Goal: Task Accomplishment & Management: Complete application form

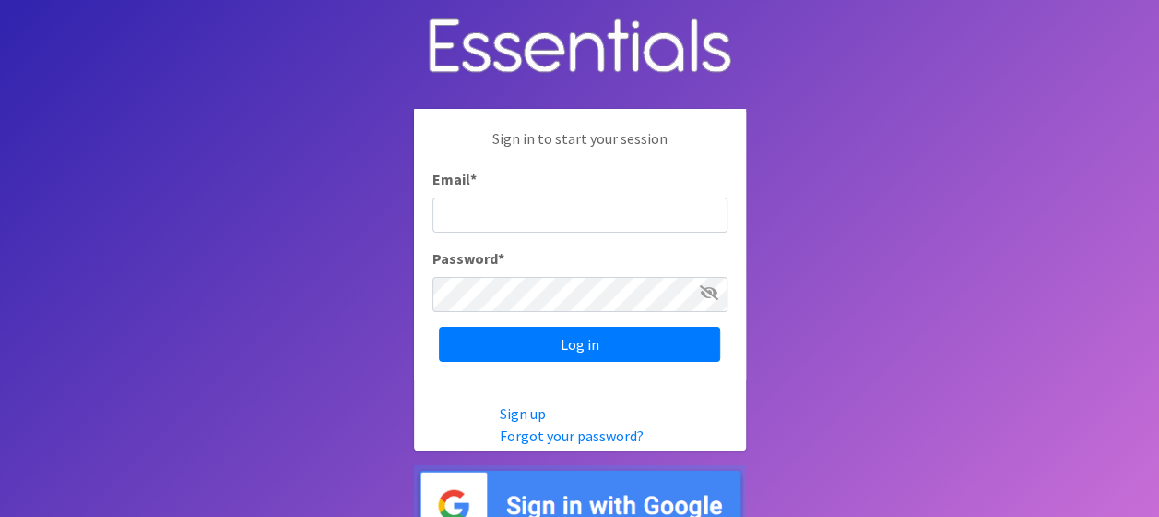
click at [481, 205] on input "Email *" at bounding box center [580, 214] width 295 height 35
type input "[EMAIL_ADDRESS][DOMAIN_NAME]"
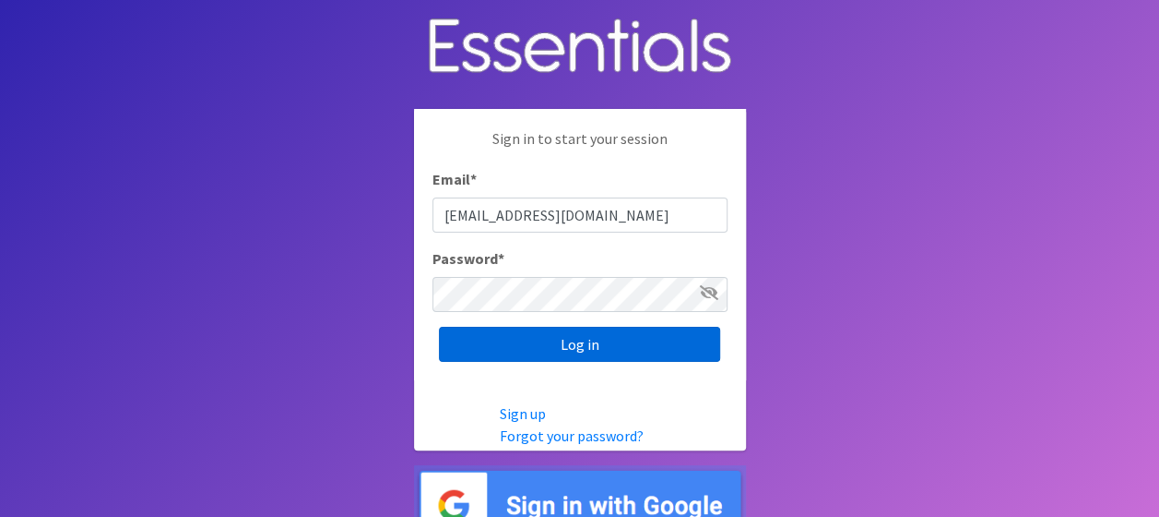
click at [554, 338] on input "Log in" at bounding box center [579, 344] width 281 height 35
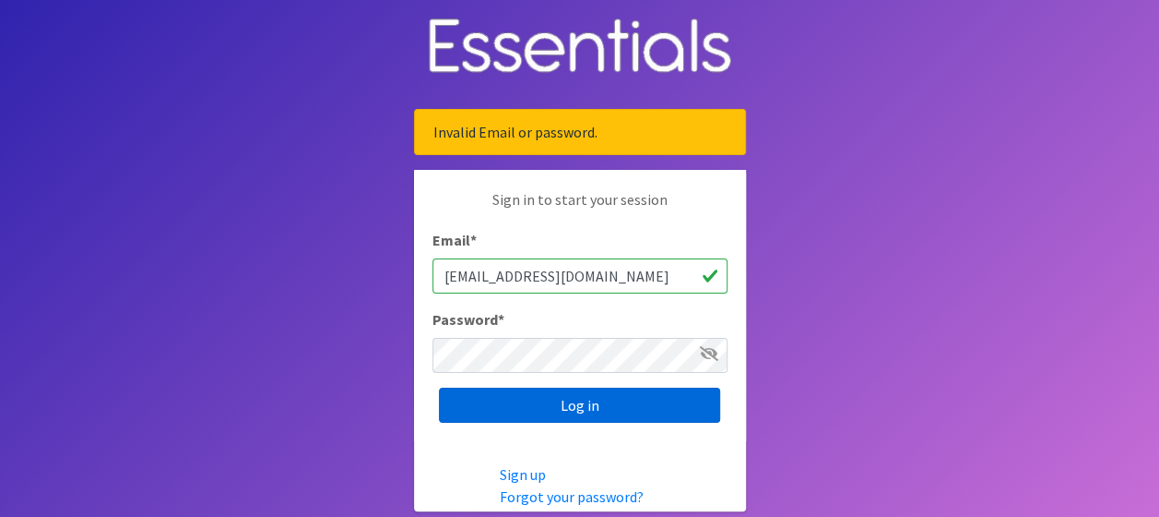
click at [556, 405] on input "Log in" at bounding box center [579, 404] width 281 height 35
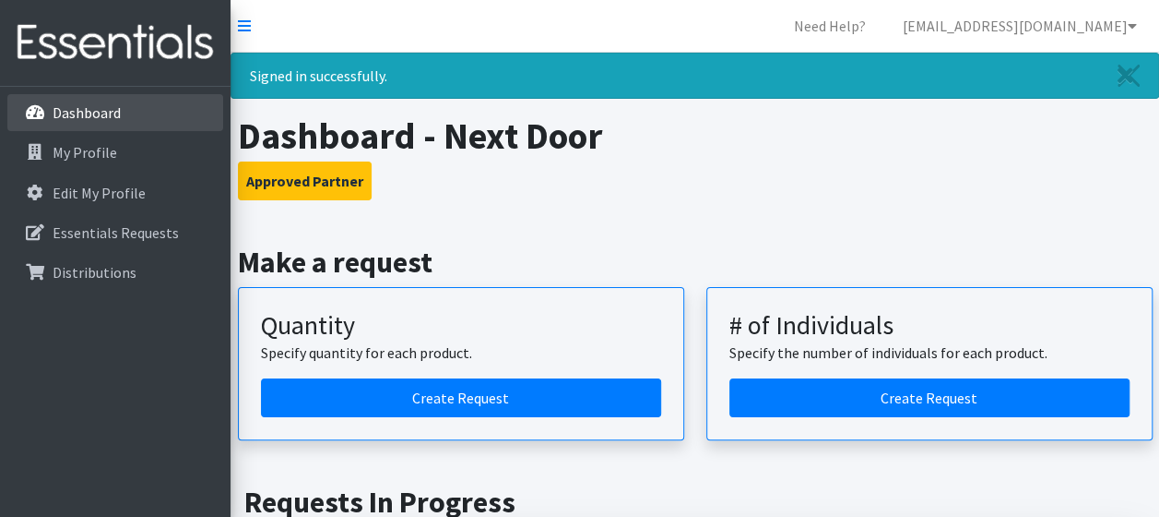
click at [114, 109] on p "Dashboard" at bounding box center [87, 112] width 68 height 18
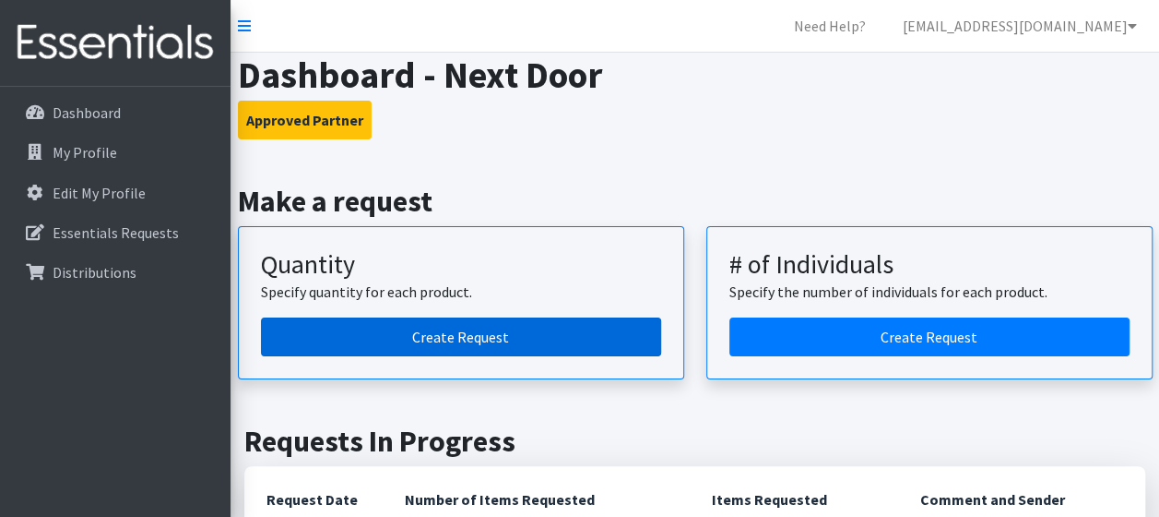
click at [449, 336] on link "Create Request" at bounding box center [461, 336] width 400 height 39
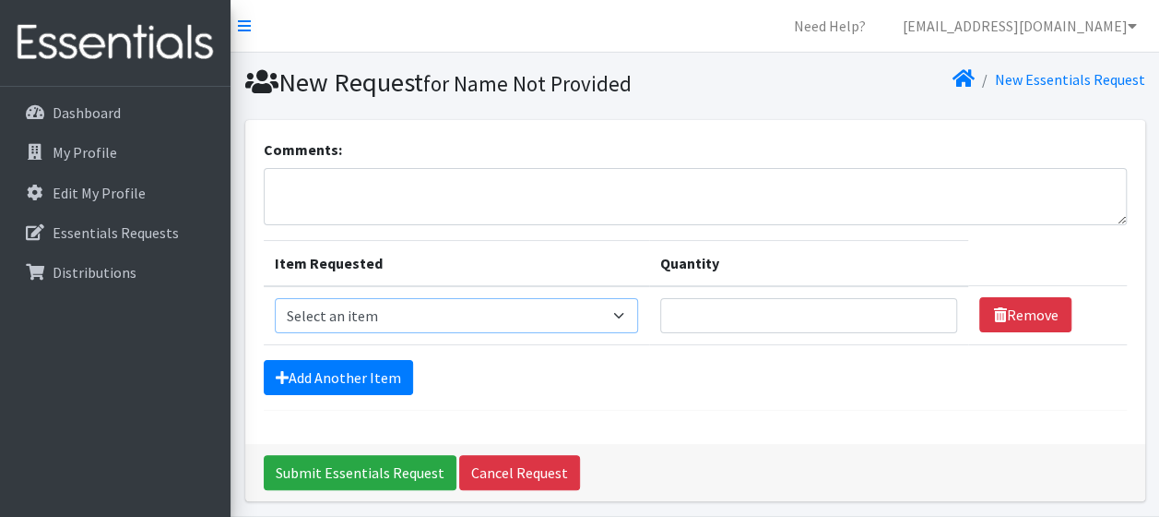
click at [622, 308] on select "Select an item Adult Briefs (Medium) Adult Briefs (XL) Adult Briefs (XS) Adult …" at bounding box center [456, 315] width 363 height 35
select select "4633"
click at [275, 298] on select "Select an item Adult Briefs (Medium) Adult Briefs (XL) Adult Briefs (XS) Adult …" at bounding box center [456, 315] width 363 height 35
click at [935, 310] on input "1" at bounding box center [809, 315] width 298 height 35
click at [935, 311] on input "2" at bounding box center [809, 315] width 298 height 35
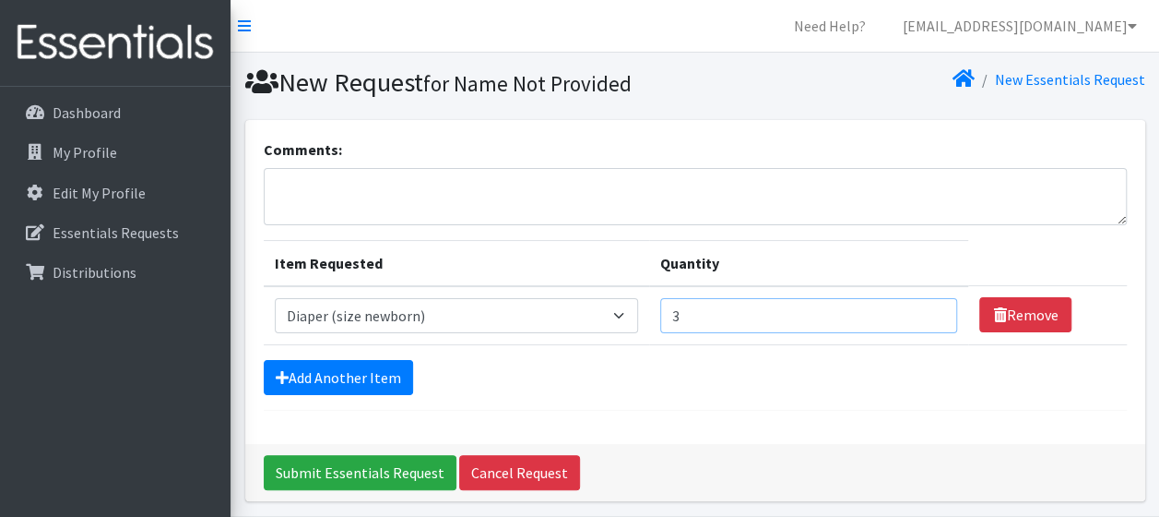
click at [934, 313] on input "3" at bounding box center [809, 315] width 298 height 35
click at [934, 313] on input "4" at bounding box center [809, 315] width 298 height 35
click at [932, 314] on input "5" at bounding box center [809, 315] width 298 height 35
click at [926, 315] on input "4" at bounding box center [809, 315] width 298 height 35
click at [934, 310] on input "5" at bounding box center [809, 315] width 298 height 35
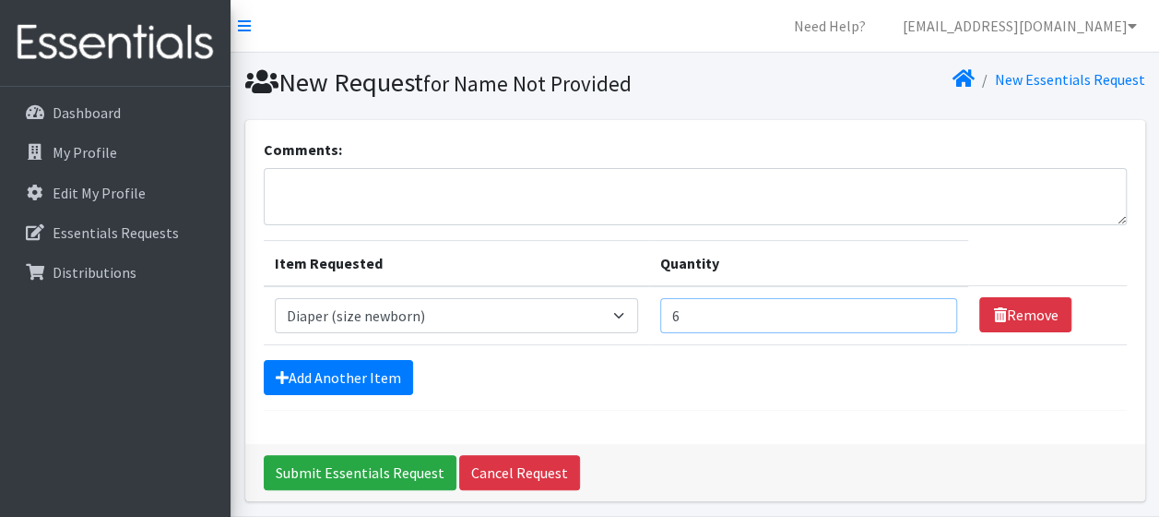
click at [933, 312] on input "6" at bounding box center [809, 315] width 298 height 35
click at [933, 313] on input "7" at bounding box center [809, 315] width 298 height 35
click at [933, 313] on input "8" at bounding box center [809, 315] width 298 height 35
click at [933, 313] on input "9" at bounding box center [809, 315] width 298 height 35
type input "10"
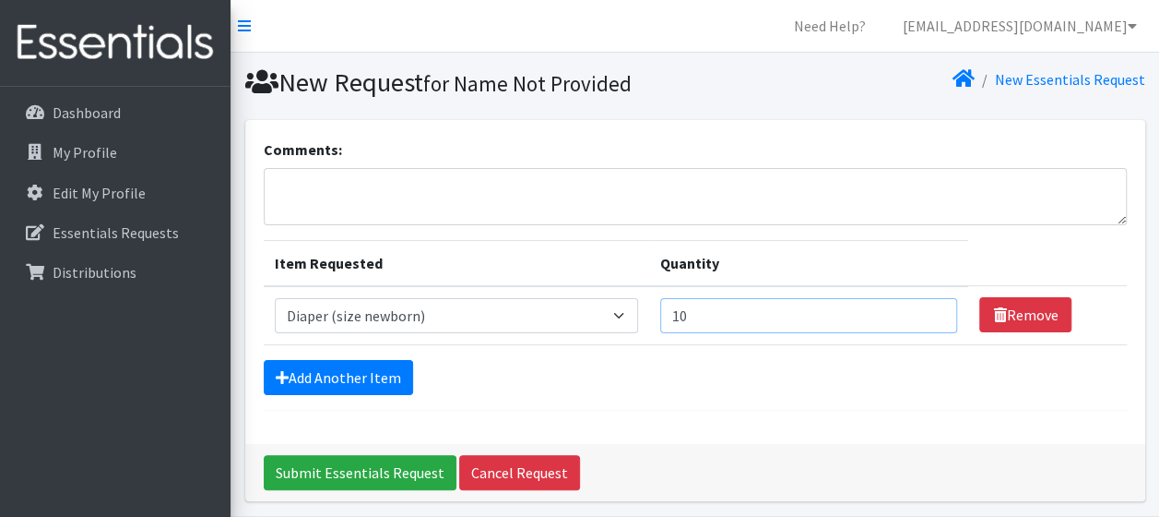
click at [928, 312] on input "10" at bounding box center [809, 315] width 298 height 35
click at [347, 372] on link "Add Another Item" at bounding box center [338, 377] width 149 height 35
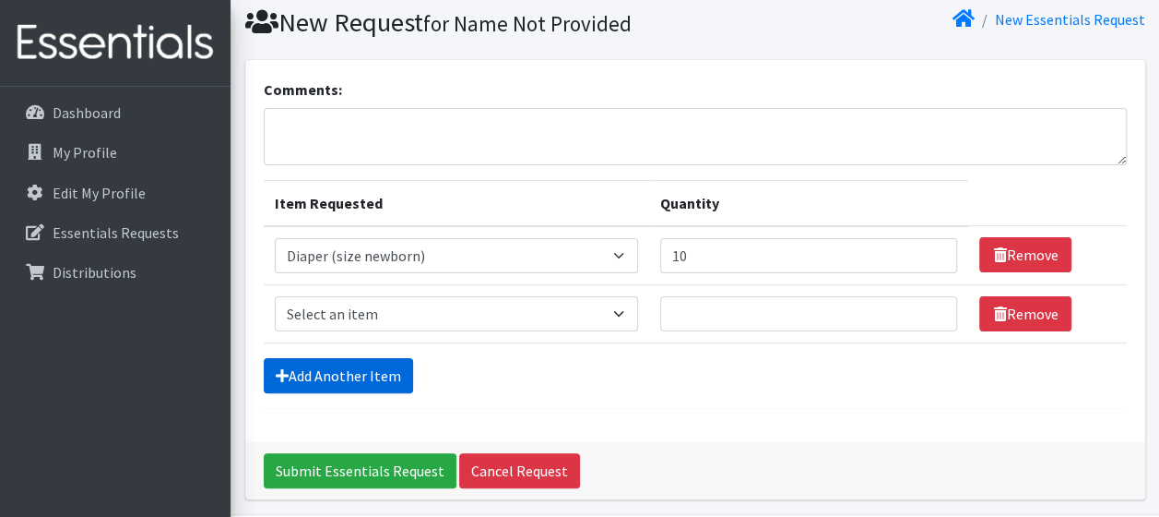
scroll to position [123, 0]
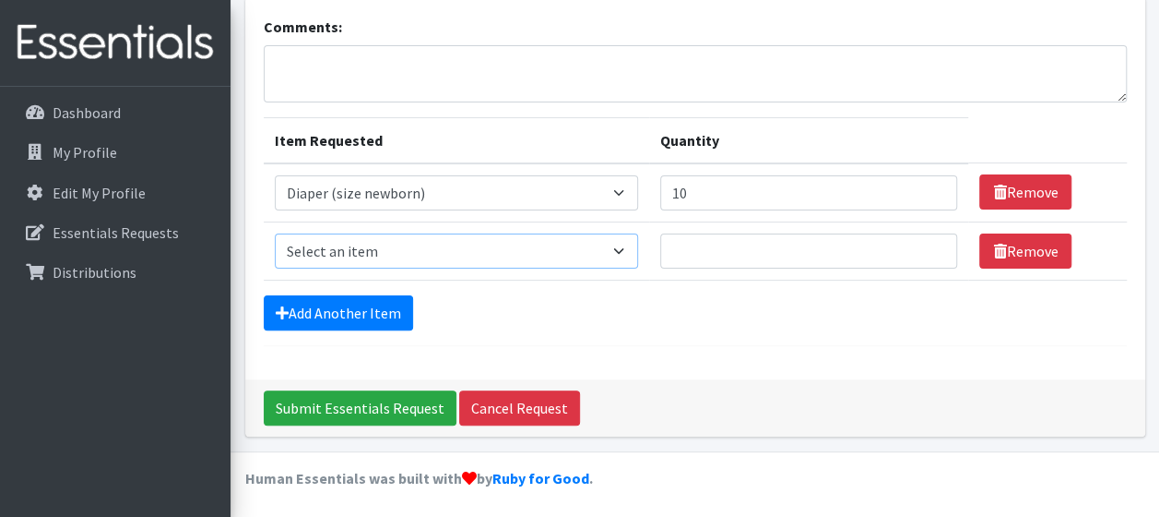
click at [435, 249] on select "Select an item Adult Briefs (Medium) Adult Briefs (XL) Adult Briefs (XS) Adult …" at bounding box center [456, 250] width 363 height 35
select select "4634"
click at [275, 233] on select "Select an item Adult Briefs (Medium) Adult Briefs (XL) Adult Briefs (XS) Adult …" at bounding box center [456, 250] width 363 height 35
click at [933, 242] on input "11" at bounding box center [809, 250] width 298 height 35
type input "10"
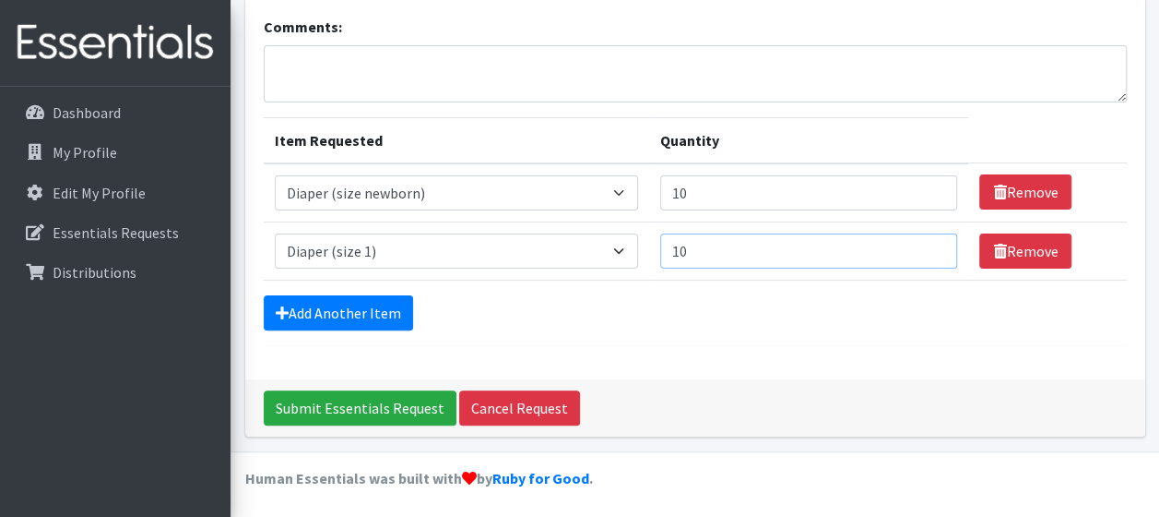
click at [932, 253] on input "10" at bounding box center [809, 250] width 298 height 35
click at [359, 301] on link "Add Another Item" at bounding box center [338, 312] width 149 height 35
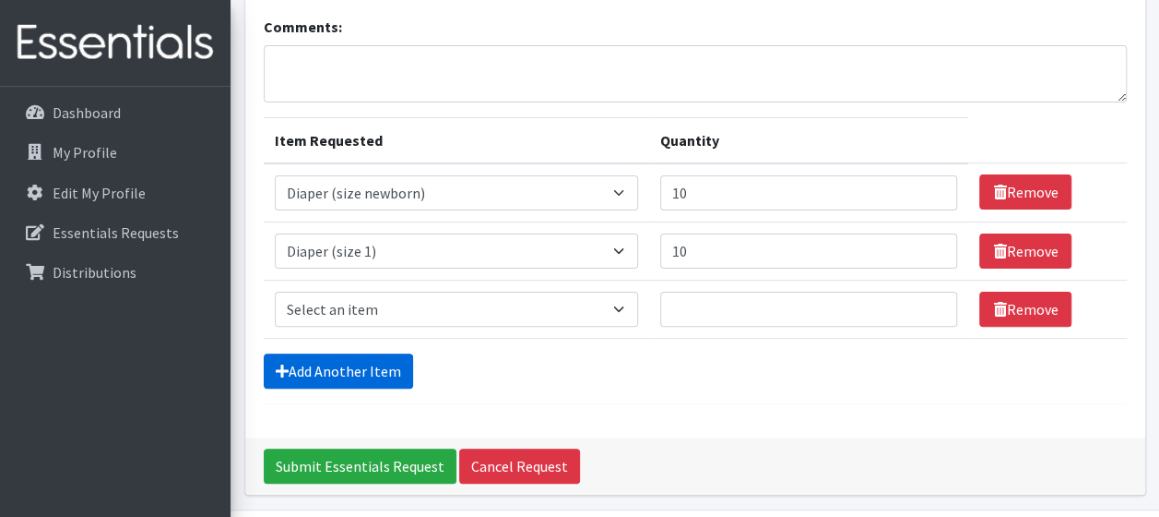
scroll to position [181, 0]
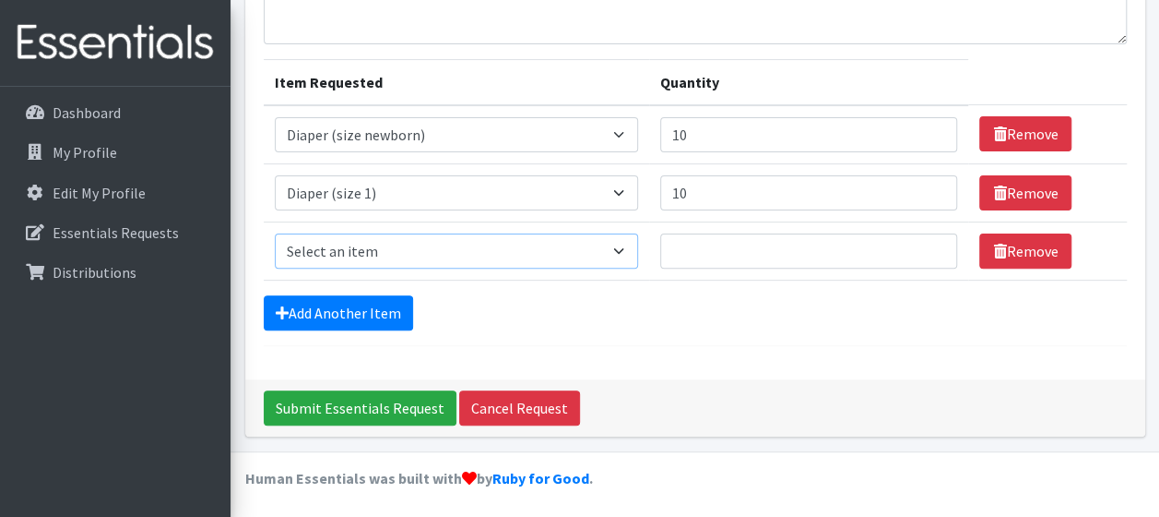
click at [399, 244] on select "Select an item Adult Briefs (Medium) Adult Briefs (XL) Adult Briefs (XS) Adult …" at bounding box center [456, 250] width 363 height 35
select select "4635"
click at [275, 233] on select "Select an item Adult Briefs (Medium) Adult Briefs (XL) Adult Briefs (XS) Adult …" at bounding box center [456, 250] width 363 height 35
click at [930, 243] on input "19" at bounding box center [809, 250] width 298 height 35
click at [933, 247] on input "20" at bounding box center [809, 250] width 298 height 35
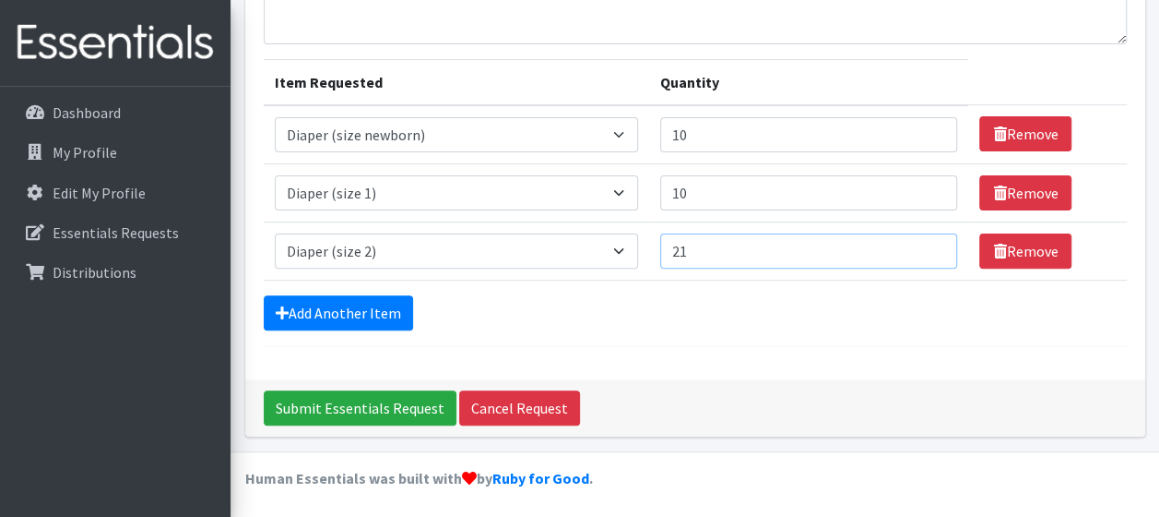
click at [933, 247] on input "21" at bounding box center [809, 250] width 298 height 35
click at [933, 247] on input "22" at bounding box center [809, 250] width 298 height 35
click at [933, 247] on input "23" at bounding box center [809, 250] width 298 height 35
click at [933, 247] on input "24" at bounding box center [809, 250] width 298 height 35
click at [933, 238] on input "24" at bounding box center [809, 250] width 298 height 35
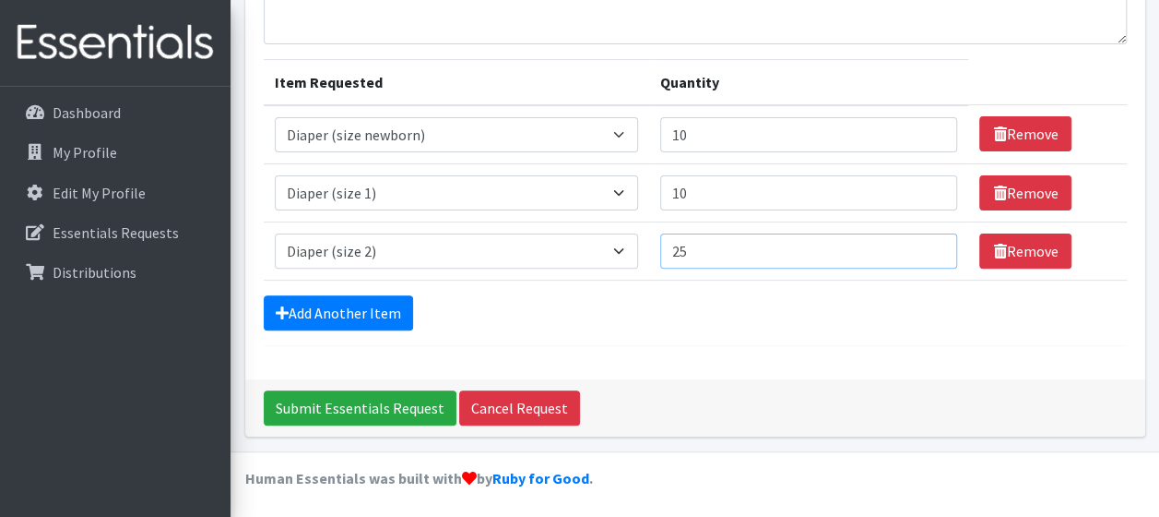
click at [933, 240] on input "25" at bounding box center [809, 250] width 298 height 35
click at [932, 241] on input "26" at bounding box center [809, 250] width 298 height 35
click at [930, 242] on input "27" at bounding box center [809, 250] width 298 height 35
click at [935, 253] on input "26" at bounding box center [809, 250] width 298 height 35
click at [935, 253] on input "25" at bounding box center [809, 250] width 298 height 35
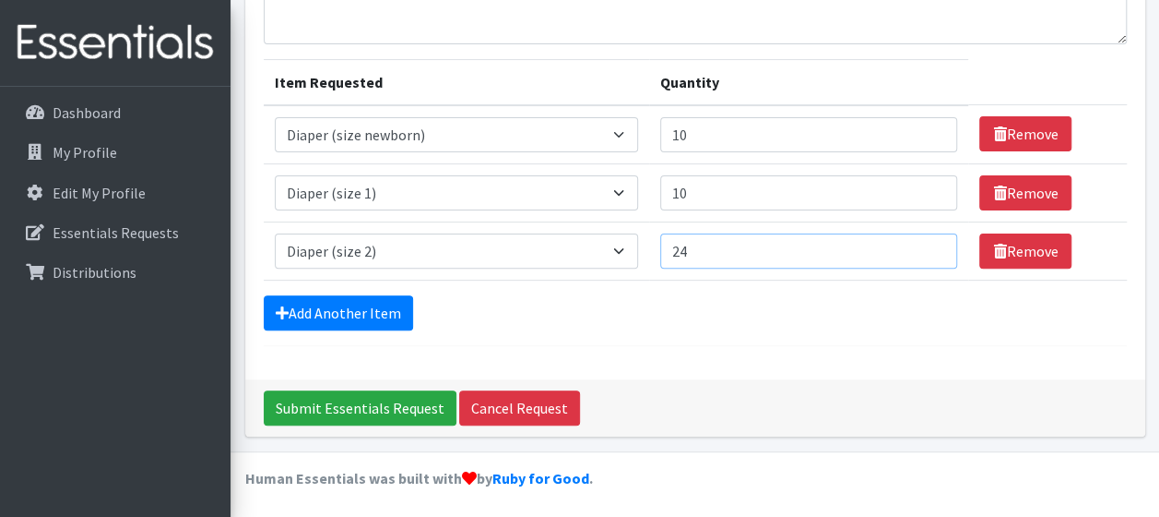
click at [935, 253] on input "24" at bounding box center [809, 250] width 298 height 35
click at [935, 253] on input "23" at bounding box center [809, 250] width 298 height 35
click at [935, 253] on input "22" at bounding box center [809, 250] width 298 height 35
click at [935, 253] on input "21" at bounding box center [809, 250] width 298 height 35
type input "20"
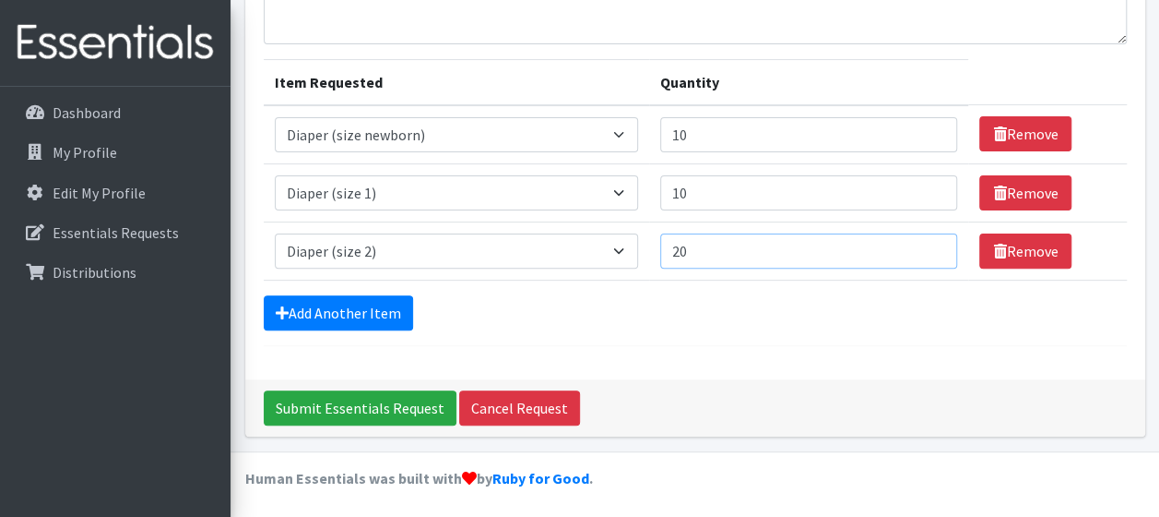
click at [933, 253] on input "20" at bounding box center [809, 250] width 298 height 35
click at [336, 306] on link "Add Another Item" at bounding box center [338, 312] width 149 height 35
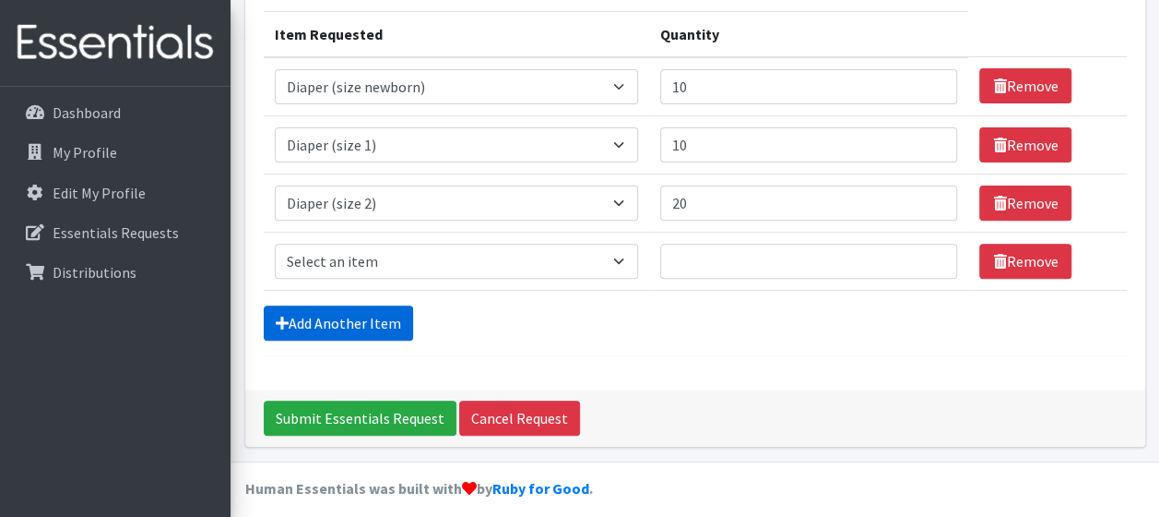
scroll to position [238, 0]
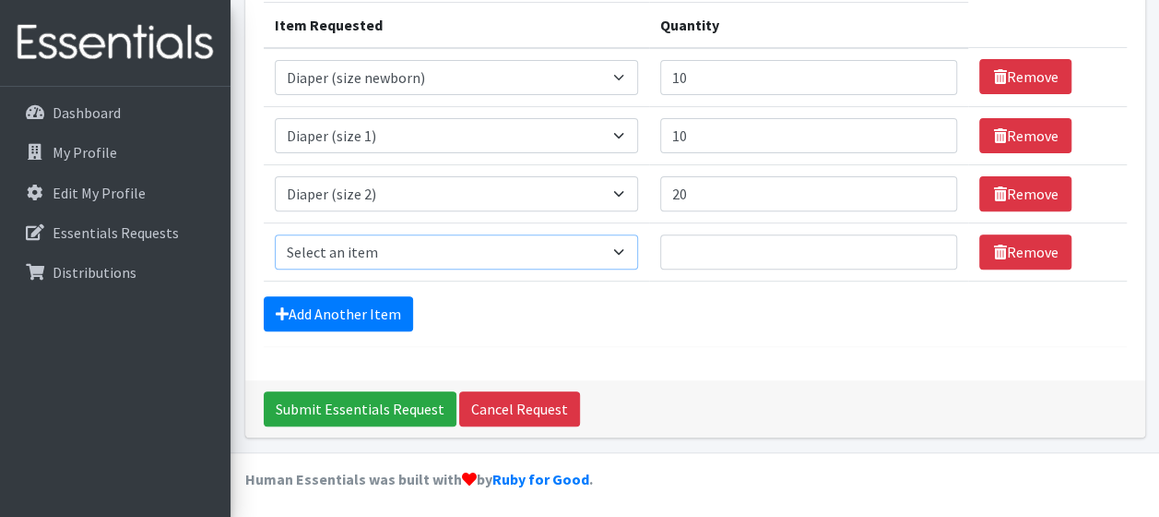
click at [406, 251] on select "Select an item Adult Briefs (Medium) Adult Briefs (XL) Adult Briefs (XS) Adult …" at bounding box center [456, 251] width 363 height 35
select select "4644"
click at [275, 234] on select "Select an item Adult Briefs (Medium) Adult Briefs (XL) Adult Briefs (XS) Adult …" at bounding box center [456, 251] width 363 height 35
click at [932, 245] on input "35" at bounding box center [809, 251] width 298 height 35
click at [932, 253] on input "34" at bounding box center [809, 251] width 298 height 35
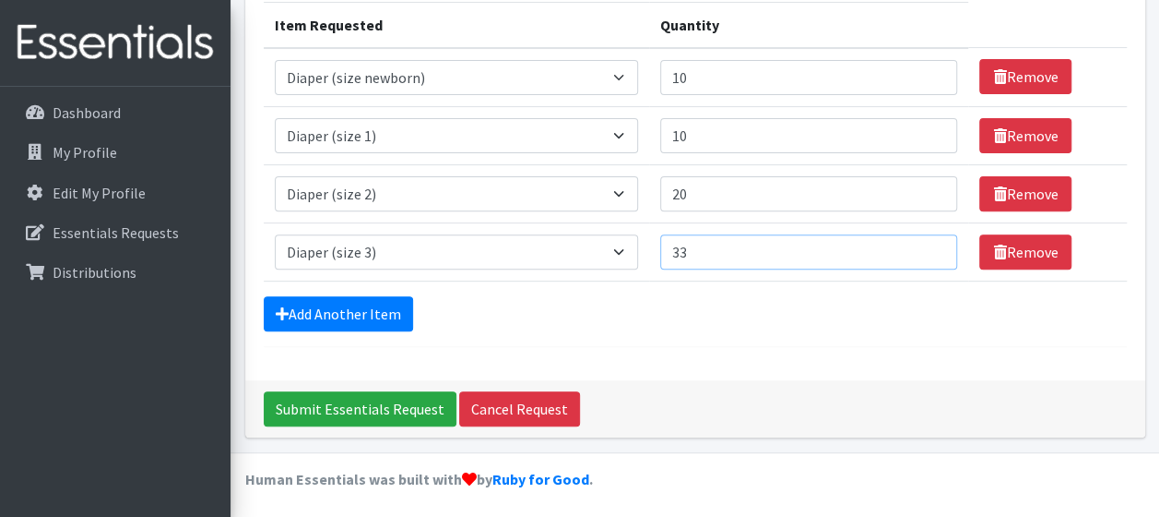
click at [932, 253] on input "33" at bounding box center [809, 251] width 298 height 35
click at [932, 253] on input "32" at bounding box center [809, 251] width 298 height 35
click at [932, 253] on input "31" at bounding box center [809, 251] width 298 height 35
type input "30"
click at [931, 253] on input "30" at bounding box center [809, 251] width 298 height 35
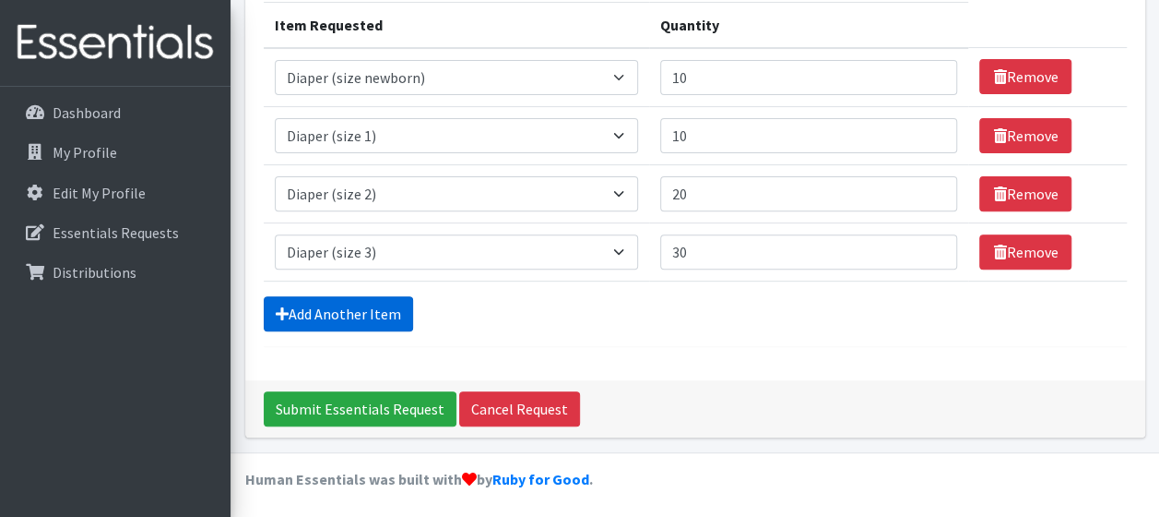
click at [333, 313] on link "Add Another Item" at bounding box center [338, 313] width 149 height 35
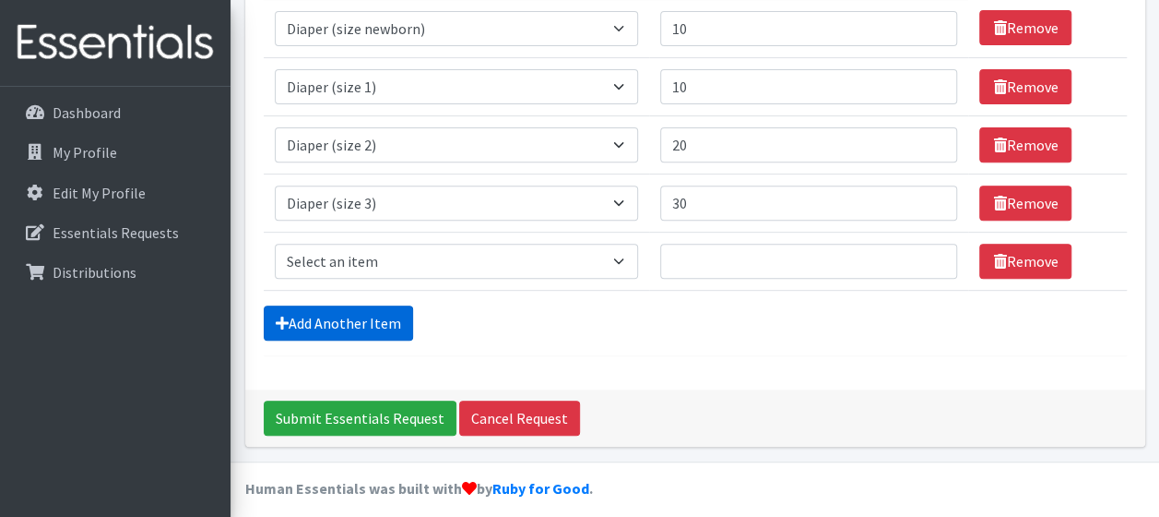
scroll to position [296, 0]
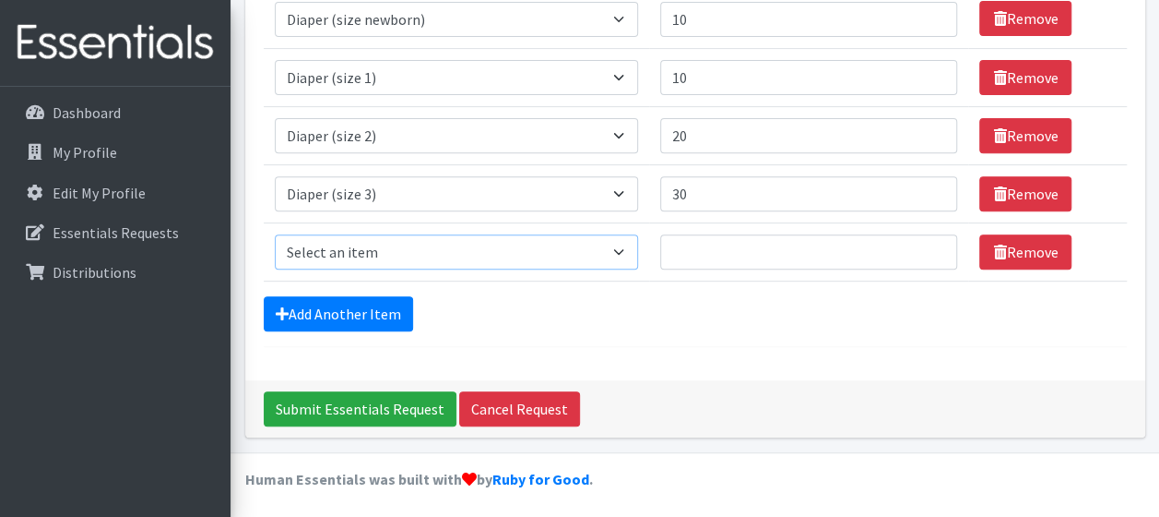
click at [330, 251] on select "Select an item Adult Briefs (Medium) Adult Briefs (XL) Adult Briefs (XS) Adult …" at bounding box center [456, 251] width 363 height 35
select select "4645"
click at [275, 234] on select "Select an item Adult Briefs (Medium) Adult Briefs (XL) Adult Briefs (XS) Adult …" at bounding box center [456, 251] width 363 height 35
click at [933, 243] on input "35" at bounding box center [809, 251] width 298 height 35
type input "50"
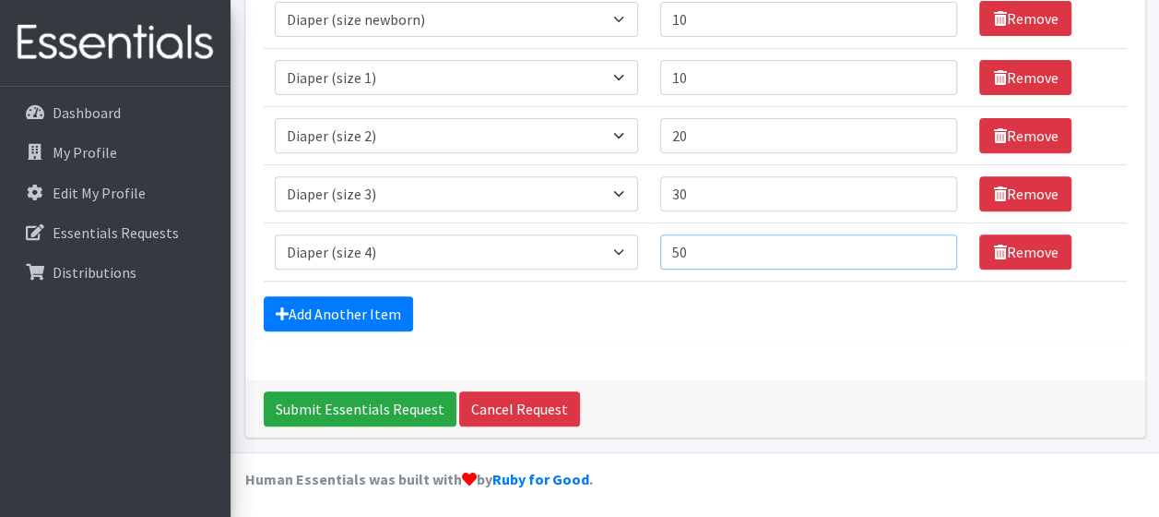
click at [933, 243] on input "50" at bounding box center [809, 251] width 298 height 35
click at [359, 306] on link "Add Another Item" at bounding box center [338, 313] width 149 height 35
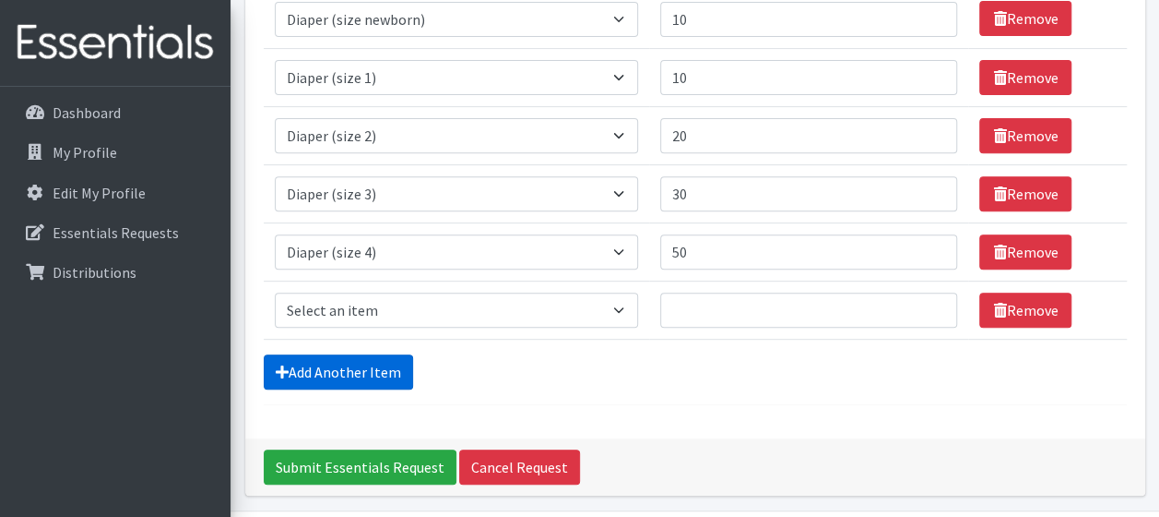
scroll to position [354, 0]
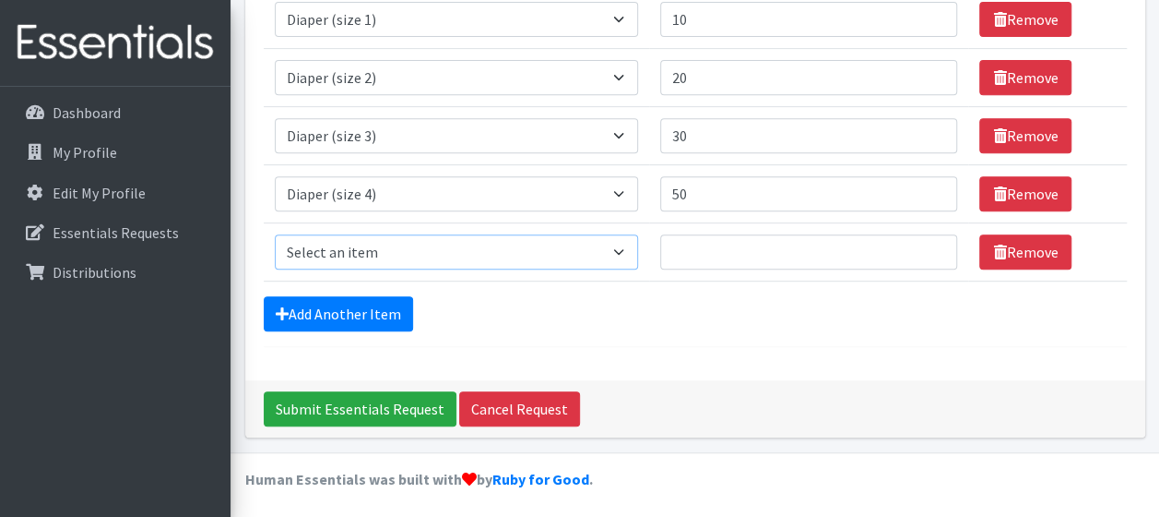
click at [357, 252] on select "Select an item Adult Briefs (Medium) Adult Briefs (XL) Adult Briefs (XS) Adult …" at bounding box center [456, 251] width 363 height 35
select select "4646"
click at [275, 234] on select "Select an item Adult Briefs (Medium) Adult Briefs (XL) Adult Briefs (XS) Adult …" at bounding box center [456, 251] width 363 height 35
click at [933, 244] on input "72" at bounding box center [809, 251] width 298 height 35
click at [933, 244] on input "73" at bounding box center [809, 251] width 298 height 35
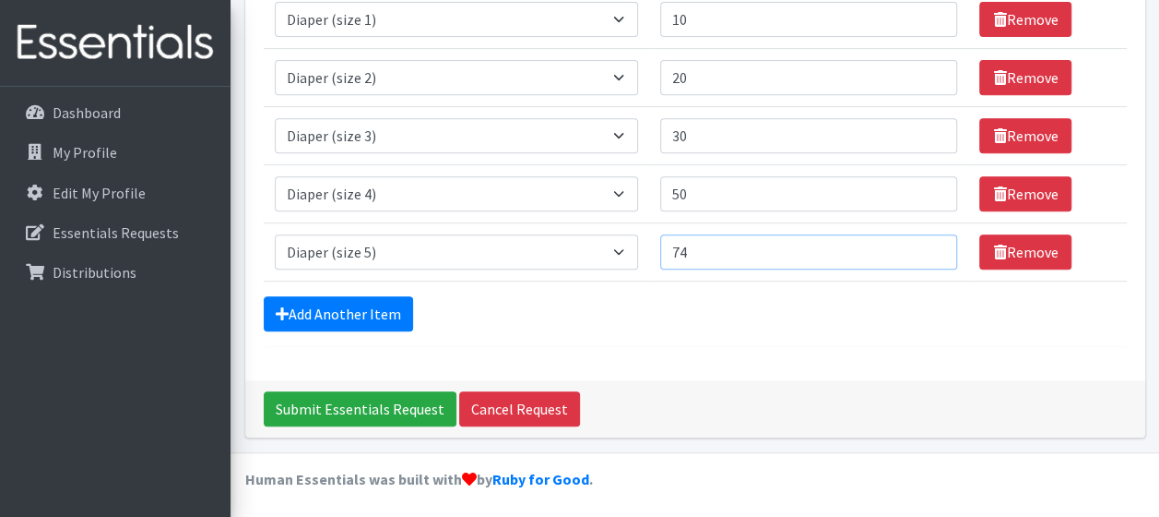
click at [933, 244] on input "74" at bounding box center [809, 251] width 298 height 35
type input "75"
click at [933, 244] on input "75" at bounding box center [809, 251] width 298 height 35
click at [359, 301] on link "Add Another Item" at bounding box center [338, 313] width 149 height 35
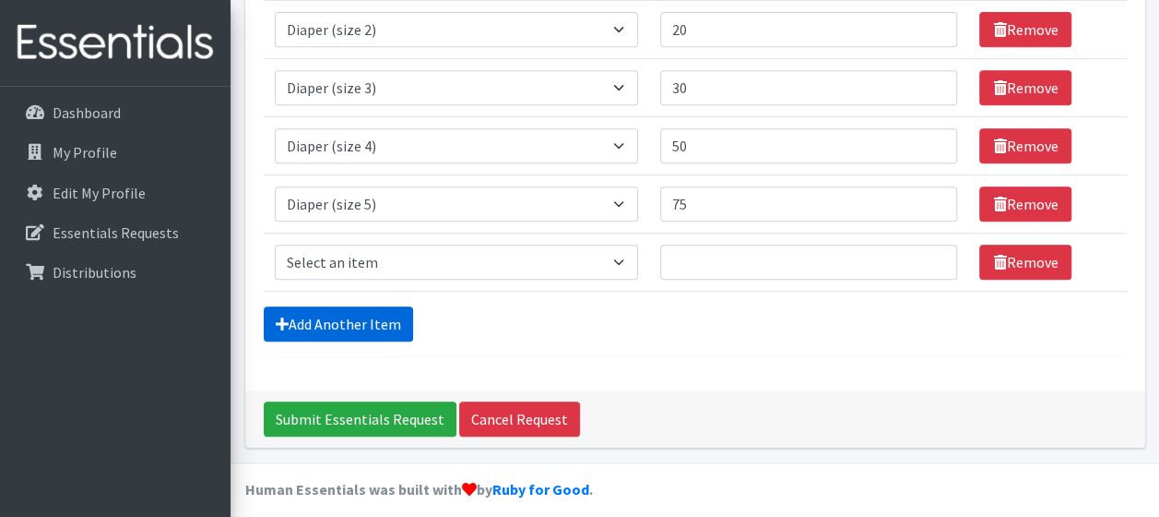
scroll to position [411, 0]
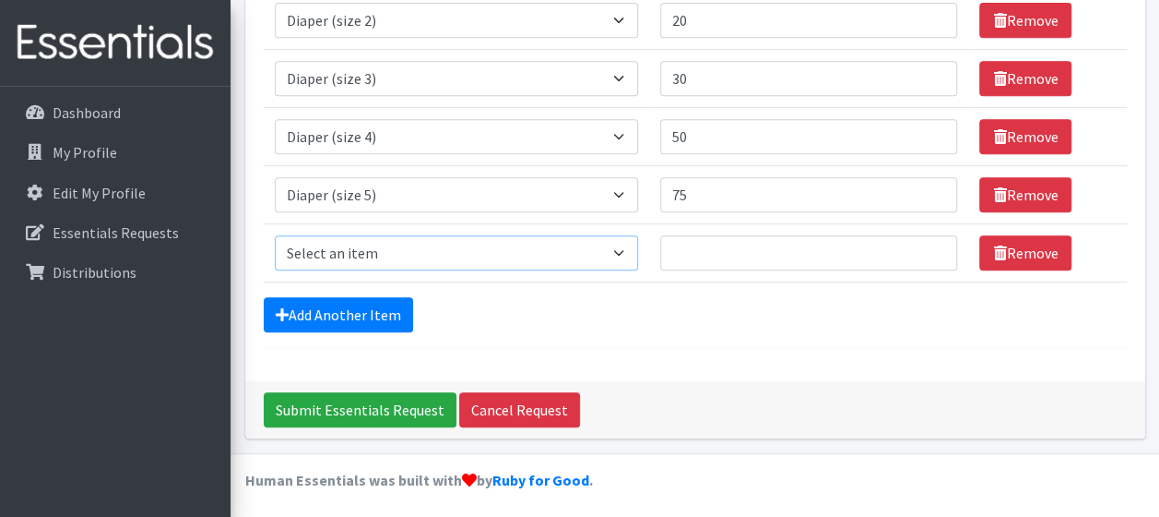
click at [384, 242] on select "Select an item Adult Briefs (Medium) Adult Briefs (XL) Adult Briefs (XS) Adult …" at bounding box center [456, 252] width 363 height 35
select select "4649"
click at [275, 235] on select "Select an item Adult Briefs (Medium) Adult Briefs (XL) Adult Briefs (XS) Adult …" at bounding box center [456, 252] width 363 height 35
click at [933, 246] on input "59" at bounding box center [809, 252] width 298 height 35
click at [933, 245] on input "76" at bounding box center [809, 252] width 298 height 35
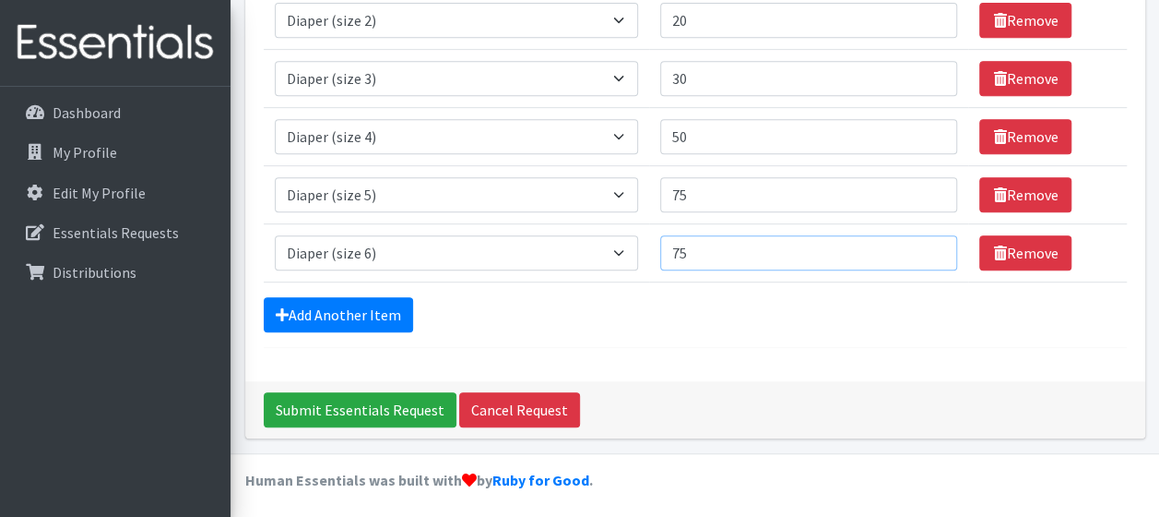
type input "75"
click at [933, 254] on input "75" at bounding box center [809, 252] width 298 height 35
click at [360, 303] on link "Add Another Item" at bounding box center [338, 314] width 149 height 35
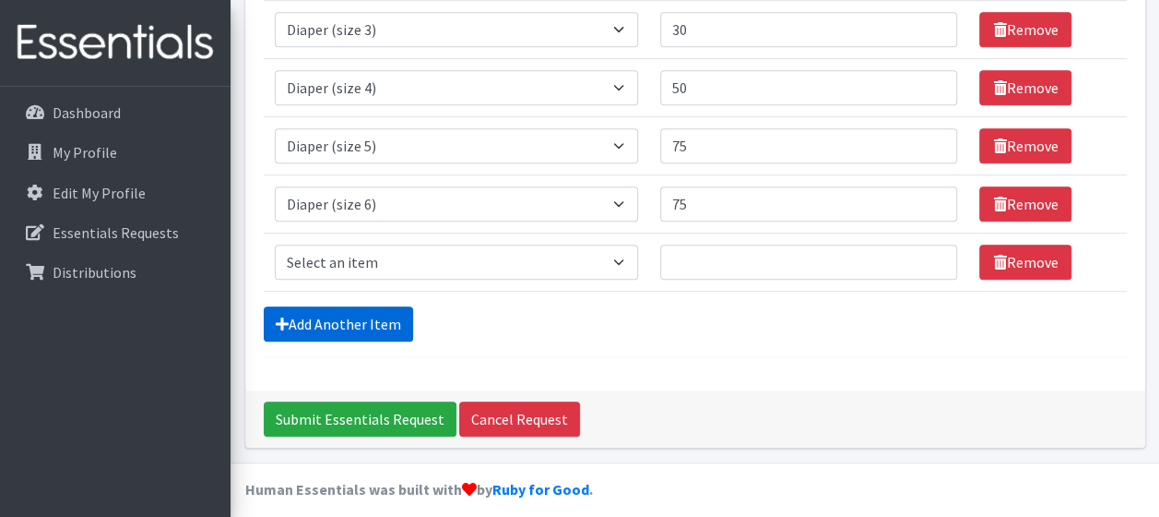
scroll to position [470, 0]
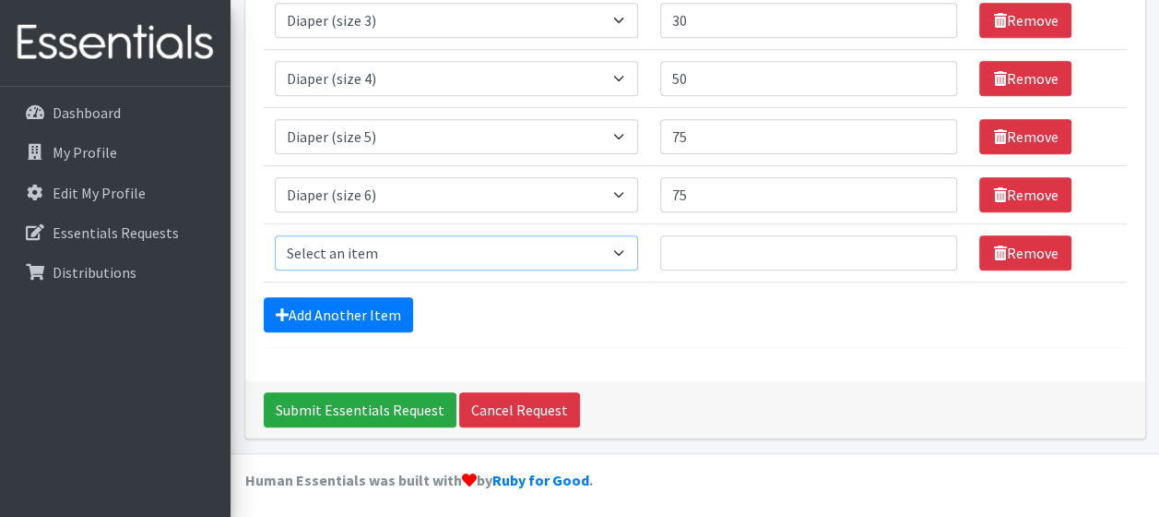
click at [384, 252] on select "Select an item Adult Briefs (Medium) Adult Briefs (XL) Adult Briefs (XS) Adult …" at bounding box center [456, 252] width 363 height 35
click at [398, 240] on select "Select an item Adult Briefs (Medium) Adult Briefs (XL) Adult Briefs (XS) Adult …" at bounding box center [456, 252] width 363 height 35
select select "12643"
click at [275, 235] on select "Select an item Adult Briefs (Medium) Adult Briefs (XL) Adult Briefs (XS) Adult …" at bounding box center [456, 252] width 363 height 35
click at [935, 242] on input "23" at bounding box center [809, 252] width 298 height 35
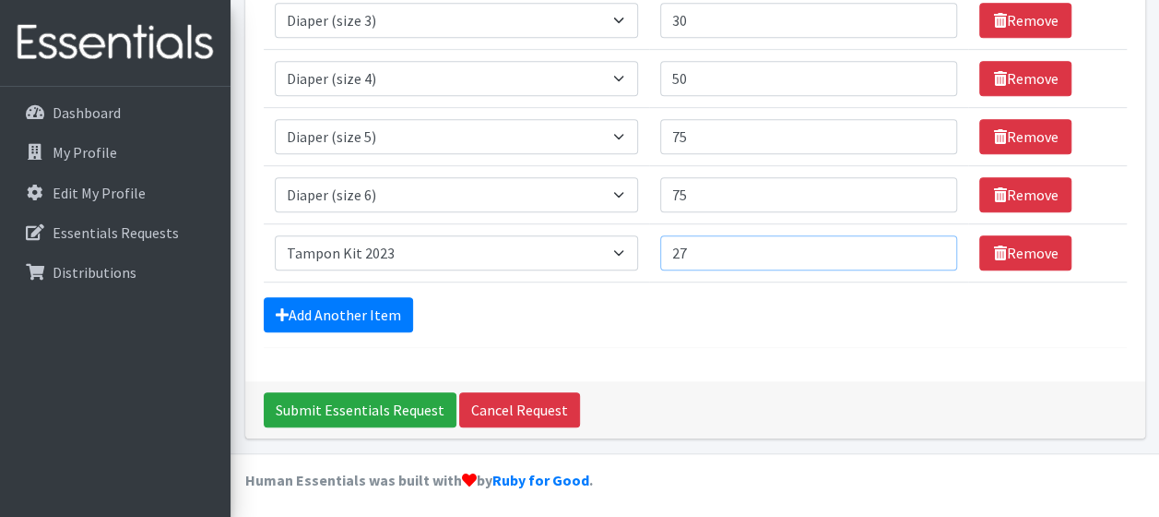
click at [937, 242] on input "27" at bounding box center [809, 252] width 298 height 35
click at [935, 256] on input "26" at bounding box center [809, 252] width 298 height 35
type input "25"
click at [936, 256] on input "25" at bounding box center [809, 252] width 298 height 35
click at [424, 251] on select "Select an item Adult Briefs (Medium) Adult Briefs (XL) Adult Briefs (XS) Adult …" at bounding box center [456, 252] width 363 height 35
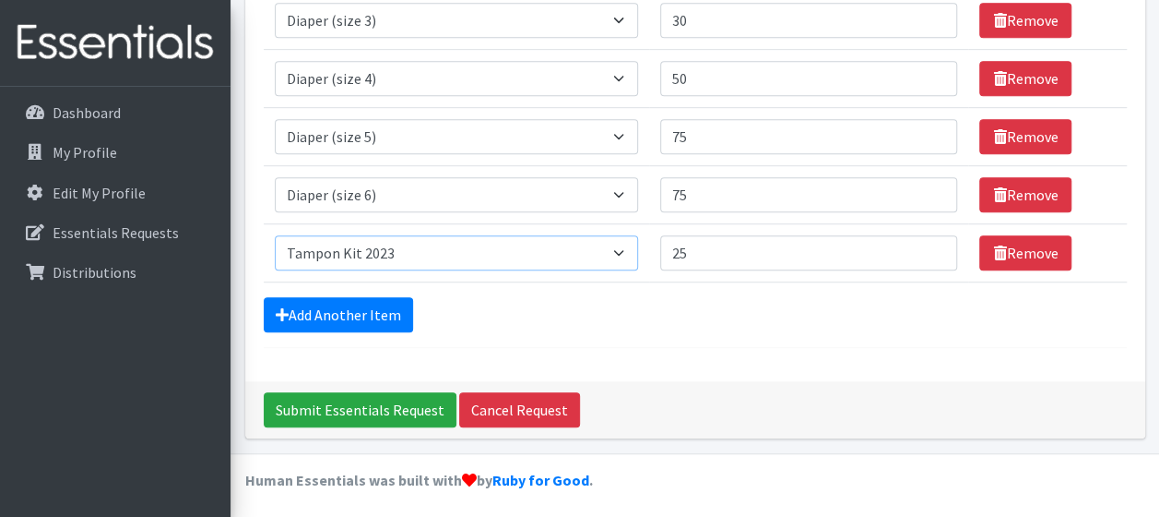
select select "12686"
click at [275, 235] on select "Select an item Adult Briefs (Medium) Adult Briefs (XL) Adult Briefs (XS) Adult …" at bounding box center [456, 252] width 363 height 35
click at [585, 297] on div "Add Another Item" at bounding box center [695, 314] width 863 height 35
click at [379, 302] on link "Add Another Item" at bounding box center [338, 314] width 149 height 35
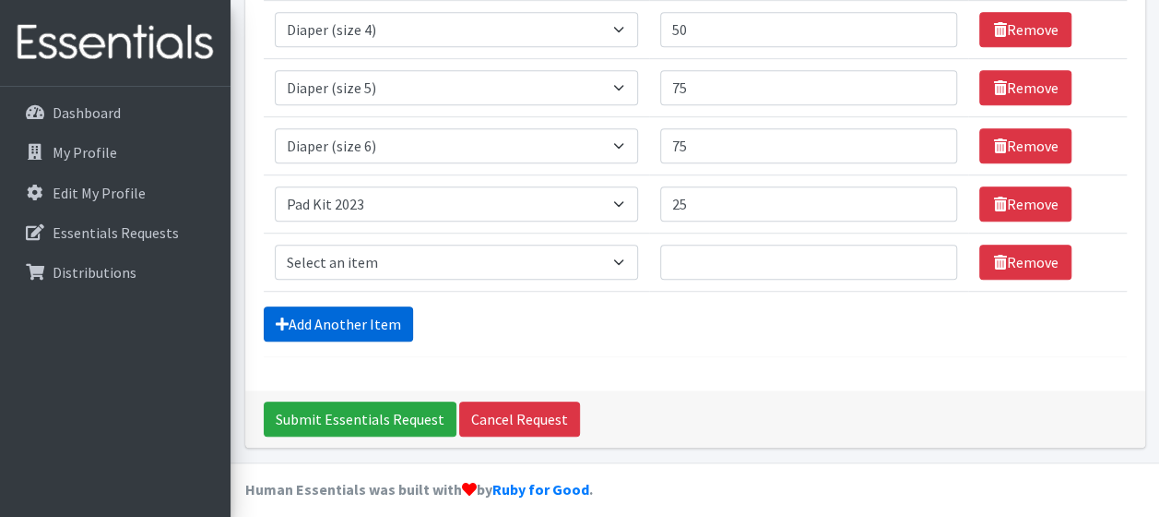
scroll to position [528, 0]
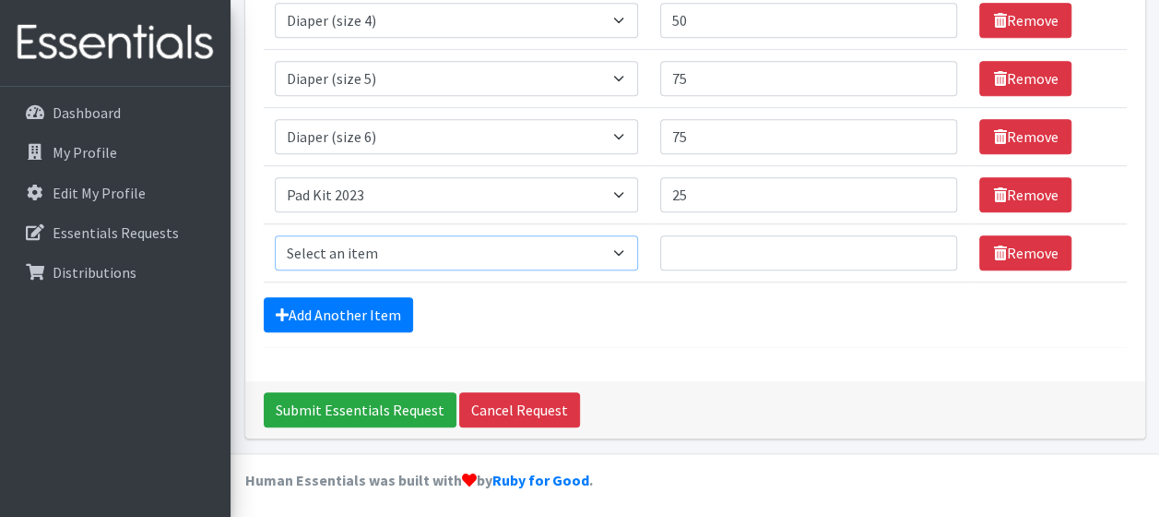
click at [380, 245] on select "Select an item Adult Briefs (Medium) Adult Briefs (XL) Adult Briefs (XS) Adult …" at bounding box center [456, 252] width 363 height 35
select select "5866"
click at [275, 235] on select "Select an item Adult Briefs (Medium) Adult Briefs (XL) Adult Briefs (XS) Adult …" at bounding box center [456, 252] width 363 height 35
click at [933, 243] on input "26" at bounding box center [809, 252] width 298 height 35
type input "25"
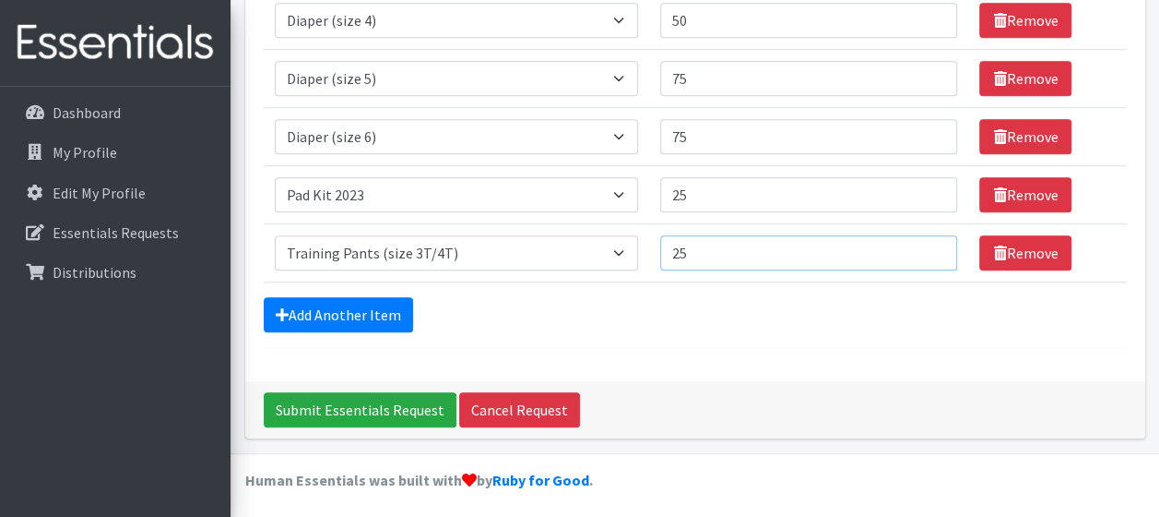
click at [933, 252] on input "25" at bounding box center [809, 252] width 298 height 35
click at [348, 299] on link "Add Another Item" at bounding box center [338, 314] width 149 height 35
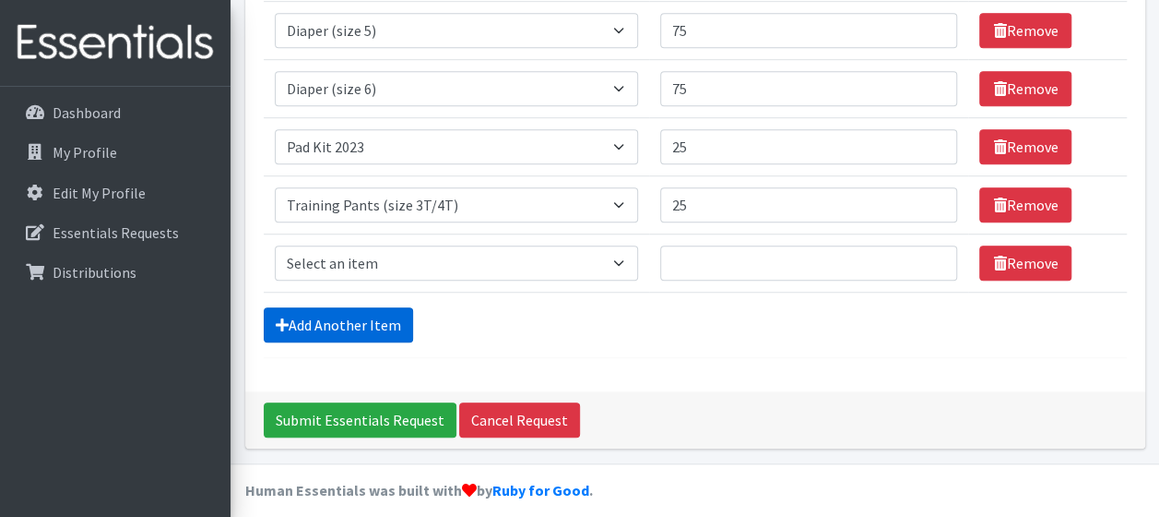
scroll to position [585, 0]
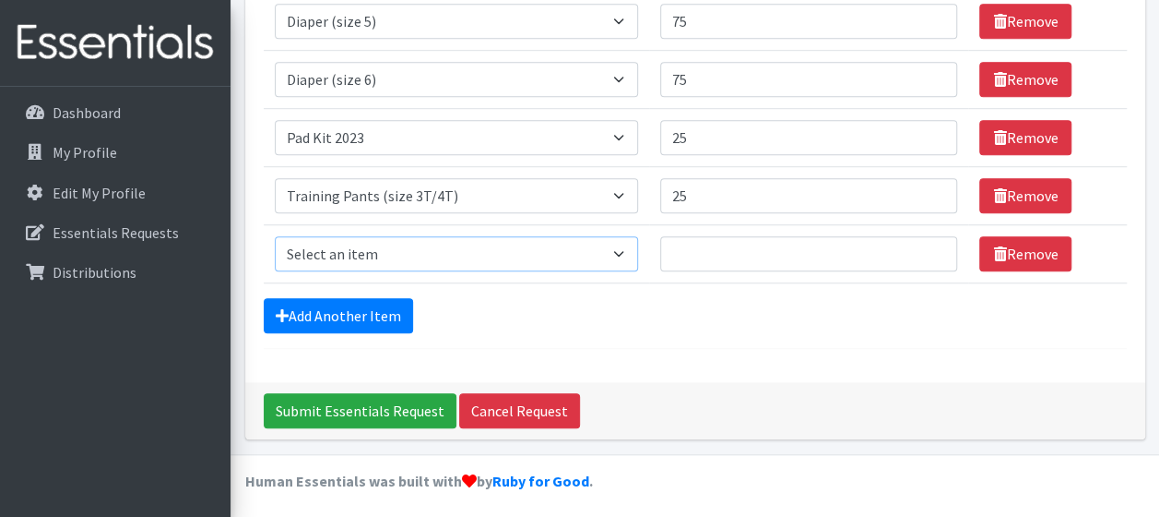
click at [349, 244] on select "Select an item Adult Briefs (Medium) Adult Briefs (XL) Adult Briefs (XS) Adult …" at bounding box center [456, 253] width 363 height 35
select select "5867"
click at [275, 236] on select "Select an item Adult Briefs (Medium) Adult Briefs (XL) Adult Briefs (XS) Adult …" at bounding box center [456, 253] width 363 height 35
click at [934, 242] on input "15" at bounding box center [809, 253] width 298 height 35
click at [935, 242] on input "18" at bounding box center [809, 253] width 298 height 35
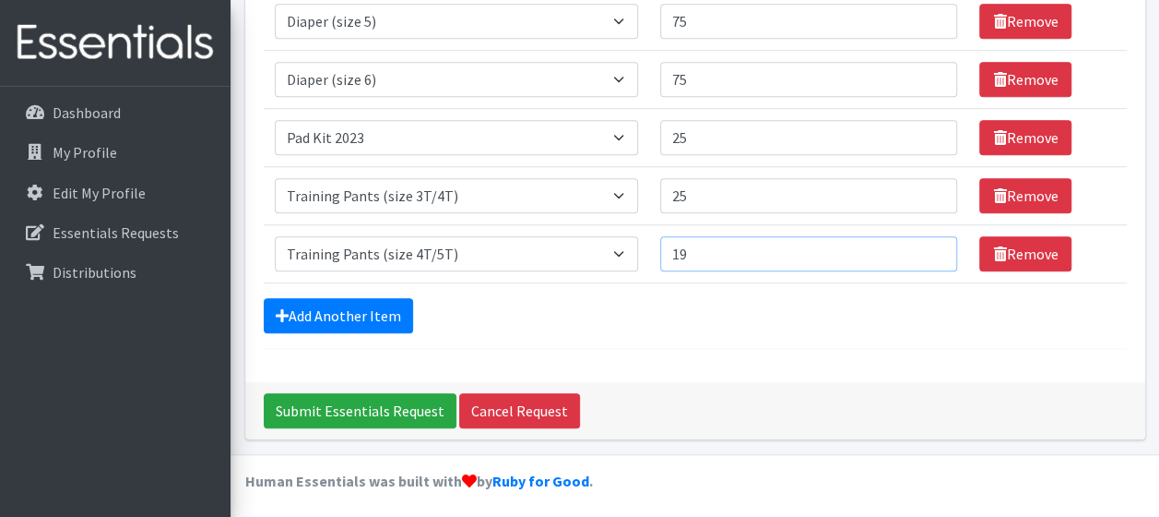
click at [935, 242] on input "19" at bounding box center [809, 253] width 298 height 35
type input "20"
click at [935, 242] on input "20" at bounding box center [809, 253] width 298 height 35
click at [355, 303] on link "Add Another Item" at bounding box center [338, 315] width 149 height 35
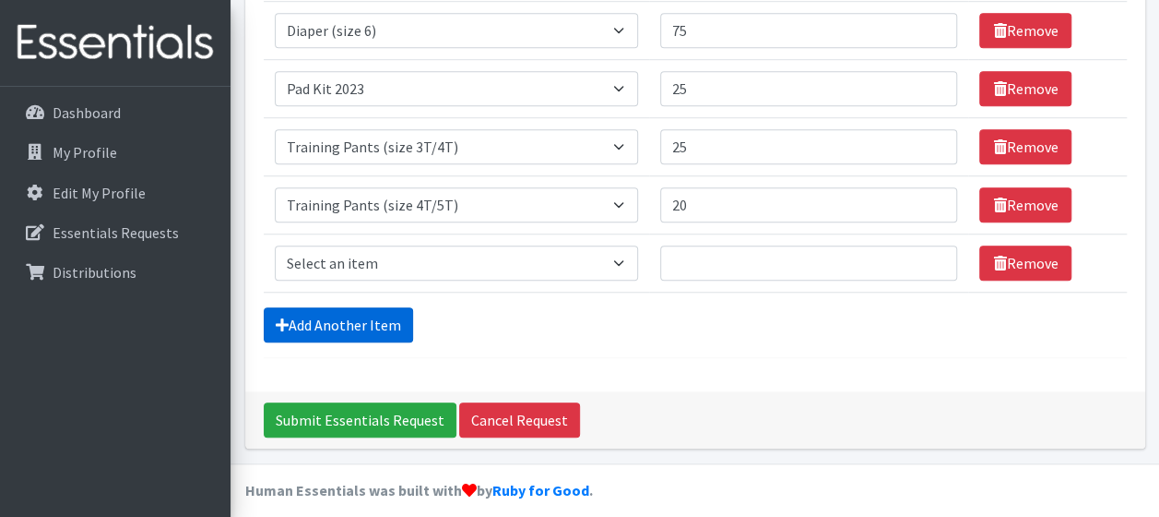
scroll to position [643, 0]
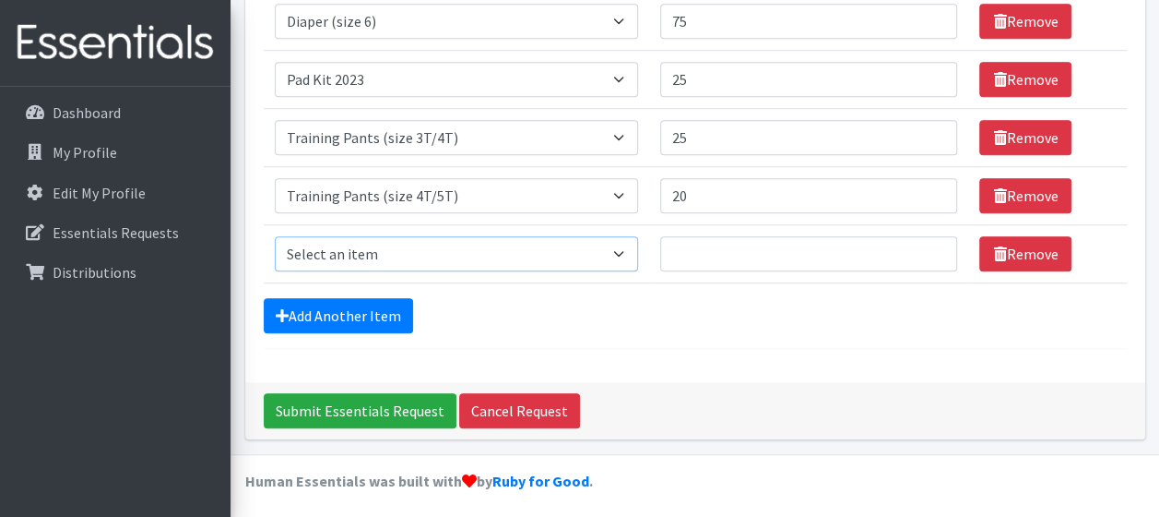
click at [360, 236] on select "Select an item Adult Briefs (Medium) Adult Briefs (XL) Adult Briefs (XS) Adult …" at bounding box center [456, 253] width 363 height 35
select select "5865"
click at [275, 236] on select "Select an item Adult Briefs (Medium) Adult Briefs (XL) Adult Briefs (XS) Adult …" at bounding box center [456, 253] width 363 height 35
click at [931, 244] on input "21" at bounding box center [809, 253] width 298 height 35
type input "20"
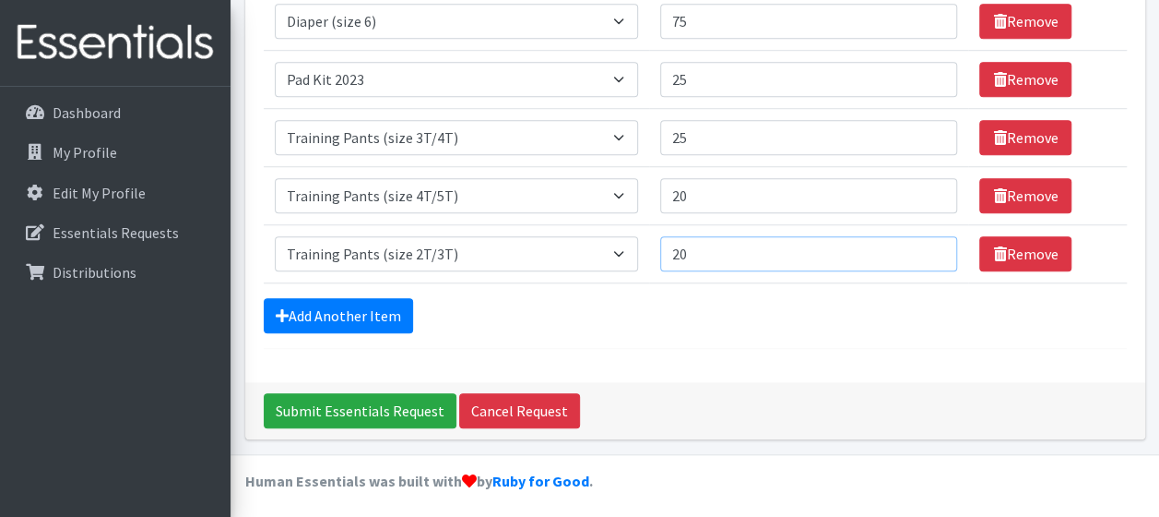
click at [937, 253] on input "20" at bounding box center [809, 253] width 298 height 35
click at [328, 314] on link "Add Another Item" at bounding box center [338, 315] width 149 height 35
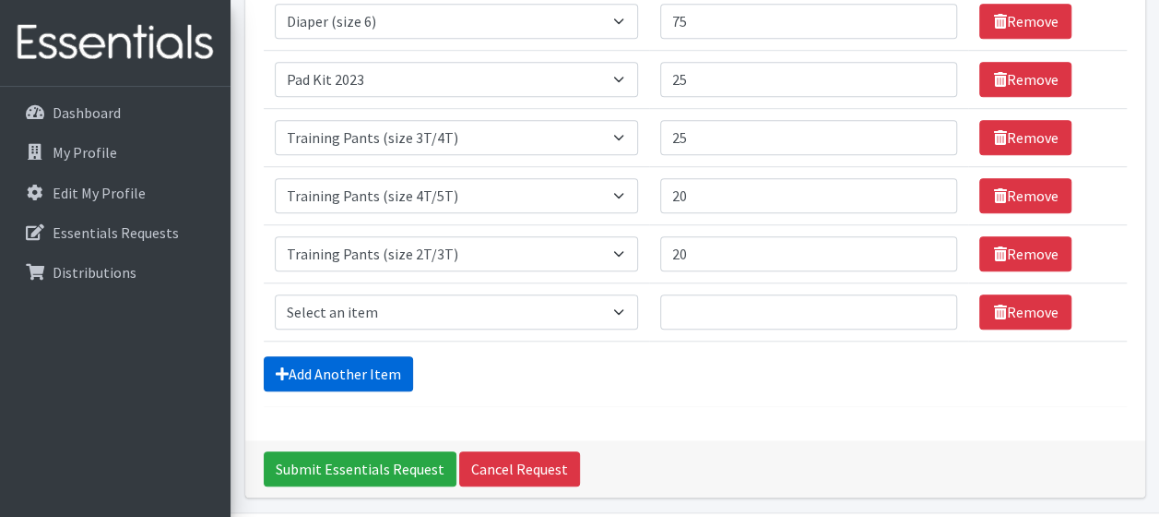
scroll to position [701, 0]
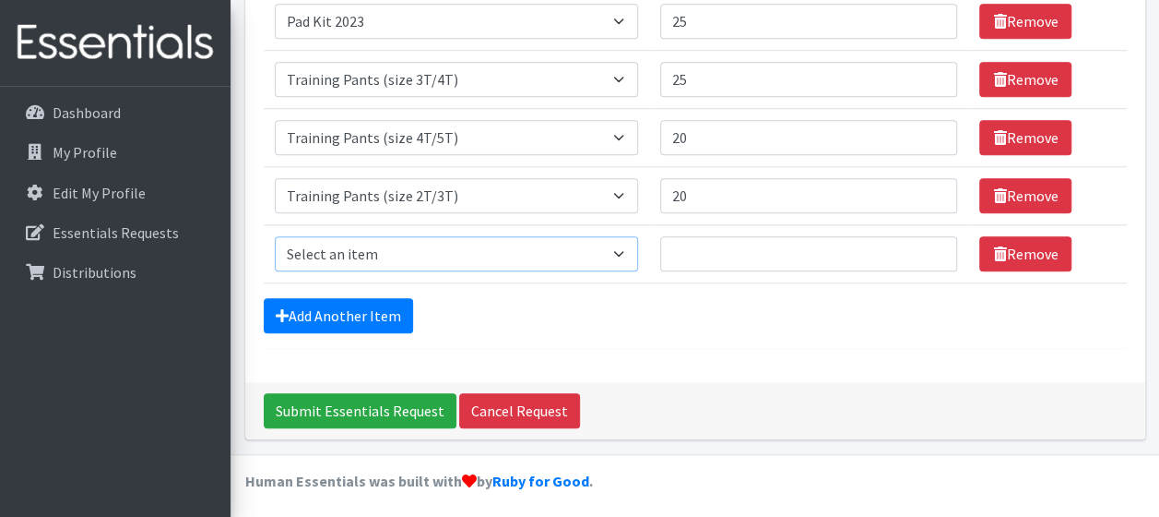
click at [331, 239] on select "Select an item Adult Briefs (Medium) Adult Briefs (XL) Adult Briefs (XS) Adult …" at bounding box center [456, 253] width 363 height 35
select select "4665"
click at [275, 236] on select "Select an item Adult Briefs (Medium) Adult Briefs (XL) Adult Briefs (XS) Adult …" at bounding box center [456, 253] width 363 height 35
click at [930, 247] on input "Quantity" at bounding box center [809, 253] width 298 height 35
type input "200"
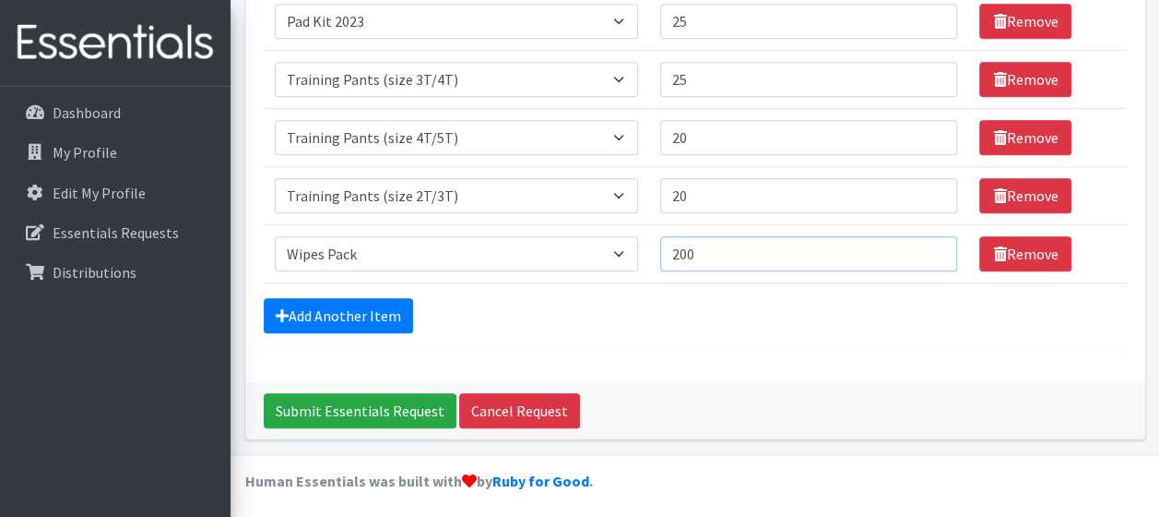
click at [933, 244] on input "200" at bounding box center [809, 253] width 298 height 35
click at [863, 305] on div "Add Another Item" at bounding box center [695, 315] width 863 height 35
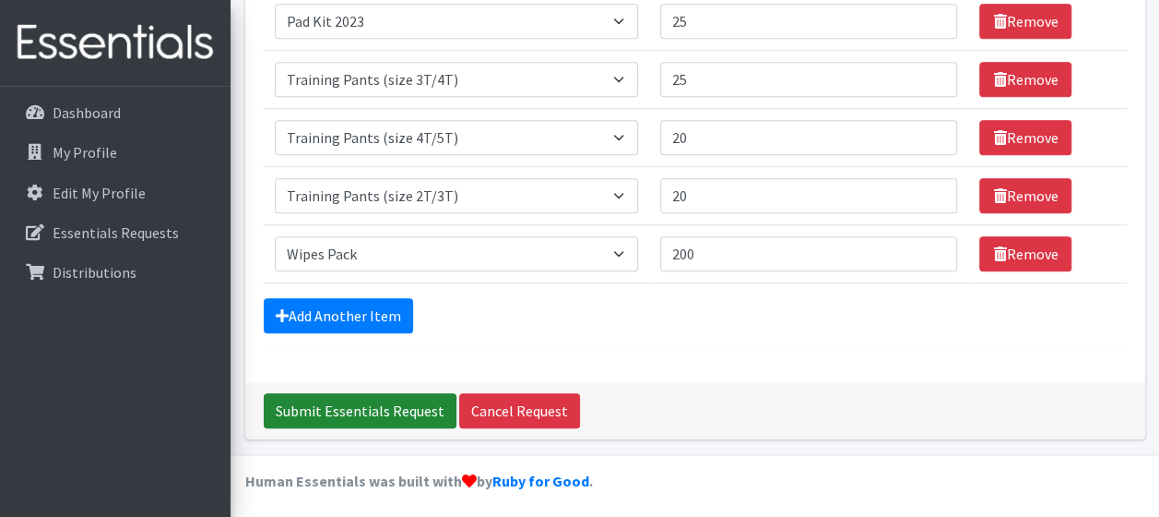
click at [387, 401] on input "Submit Essentials Request" at bounding box center [360, 410] width 193 height 35
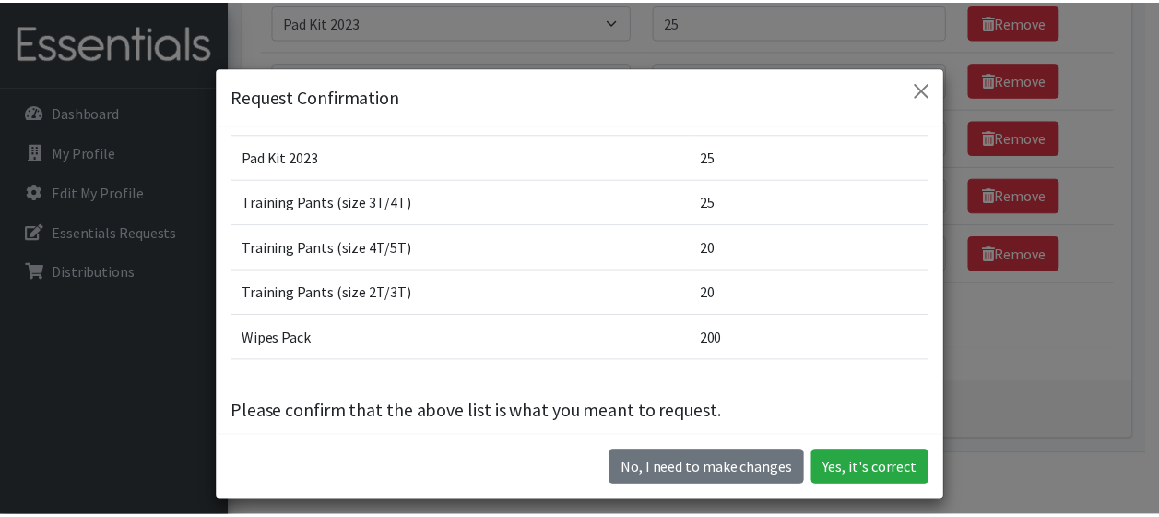
scroll to position [384, 0]
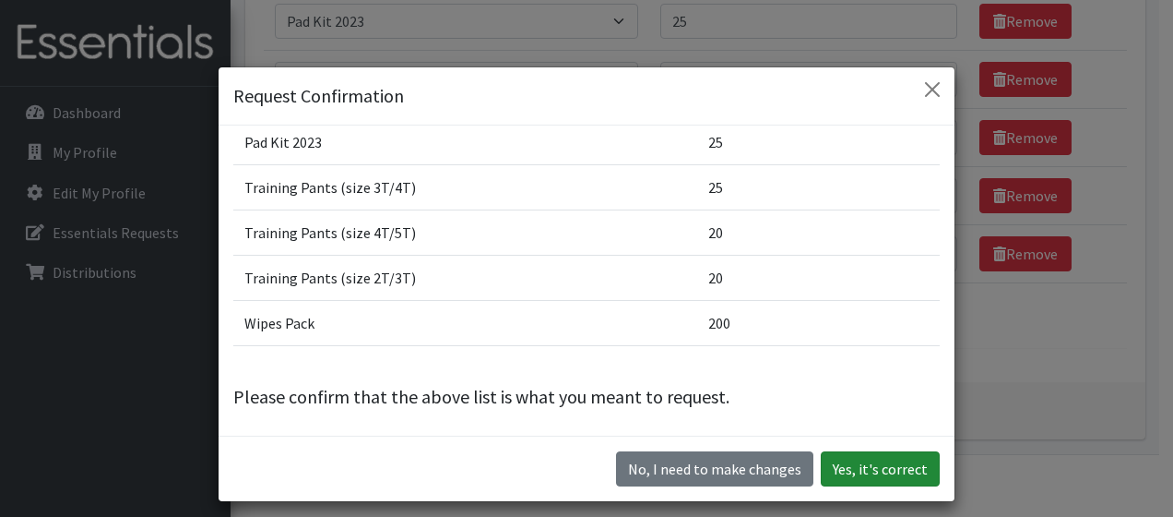
click at [874, 475] on button "Yes, it's correct" at bounding box center [880, 468] width 119 height 35
